Goal: Task Accomplishment & Management: Complete application form

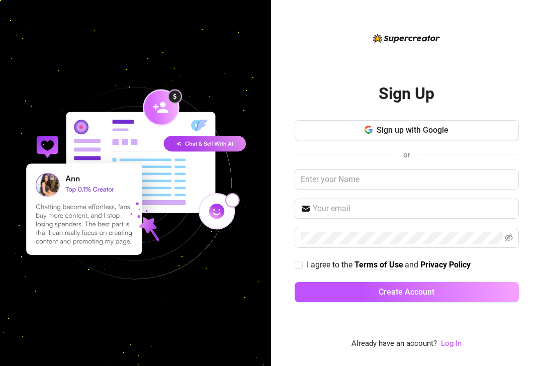
click at [163, 67] on img at bounding box center [135, 183] width 271 height 271
click at [445, 345] on link "Log In" at bounding box center [451, 343] width 21 height 9
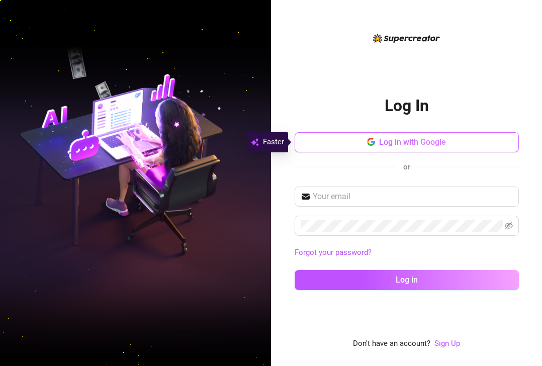
click at [388, 145] on span "Log in with Google" at bounding box center [412, 142] width 67 height 10
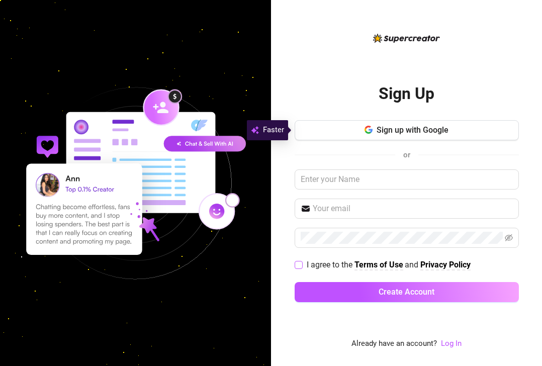
click at [301, 264] on input "I agree to the Terms of Use and Privacy Policy" at bounding box center [298, 264] width 7 height 7
checkbox input "true"
click at [375, 136] on button "Sign up with Google" at bounding box center [407, 130] width 224 height 20
